Goal: Task Accomplishment & Management: Manage account settings

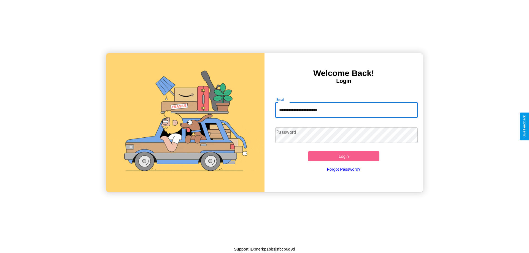
type input "**********"
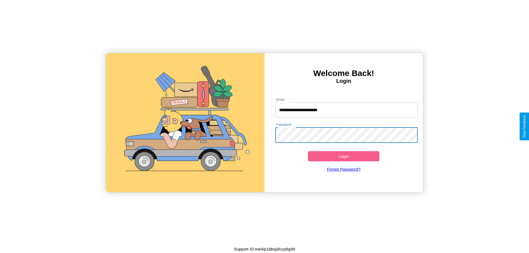
click at [343, 156] on button "Login" at bounding box center [343, 156] width 71 height 10
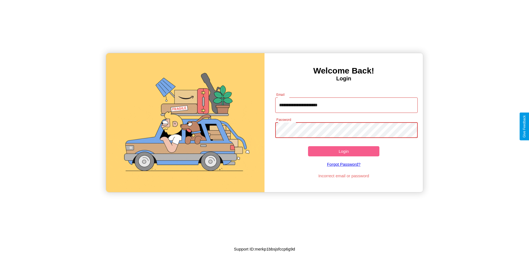
click at [343, 151] on button "Login" at bounding box center [343, 151] width 71 height 10
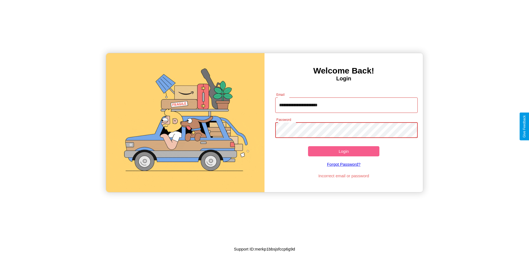
click at [343, 151] on button "Login" at bounding box center [343, 151] width 71 height 10
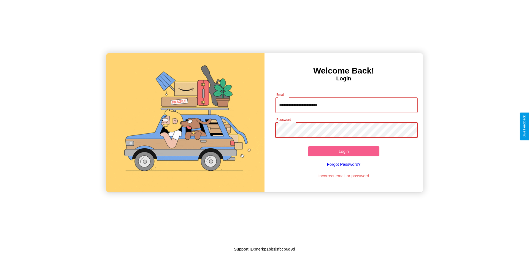
click at [343, 151] on button "Login" at bounding box center [343, 151] width 71 height 10
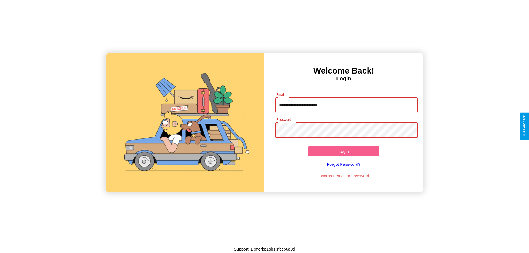
click at [343, 151] on button "Login" at bounding box center [343, 151] width 71 height 10
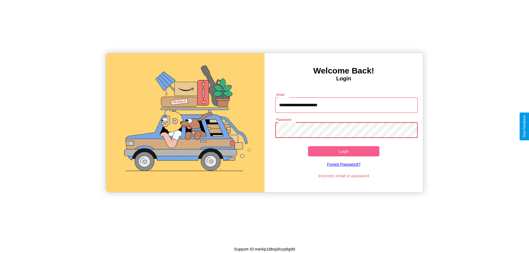
click at [343, 151] on button "Login" at bounding box center [343, 151] width 71 height 10
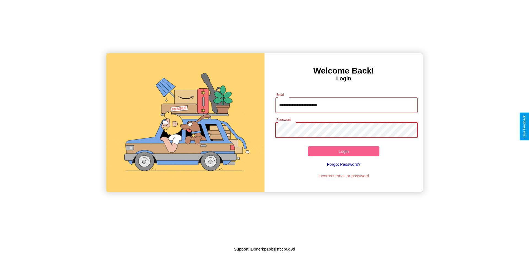
click at [343, 151] on button "Login" at bounding box center [343, 151] width 71 height 10
